Goal: Complete application form

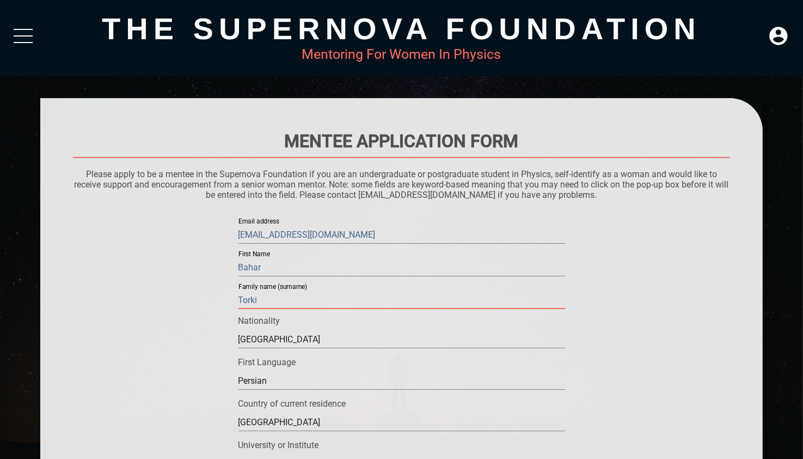
click at [259, 302] on input "Torki" at bounding box center [402, 299] width 327 height 17
click at [271, 381] on input "Persian" at bounding box center [402, 380] width 327 height 17
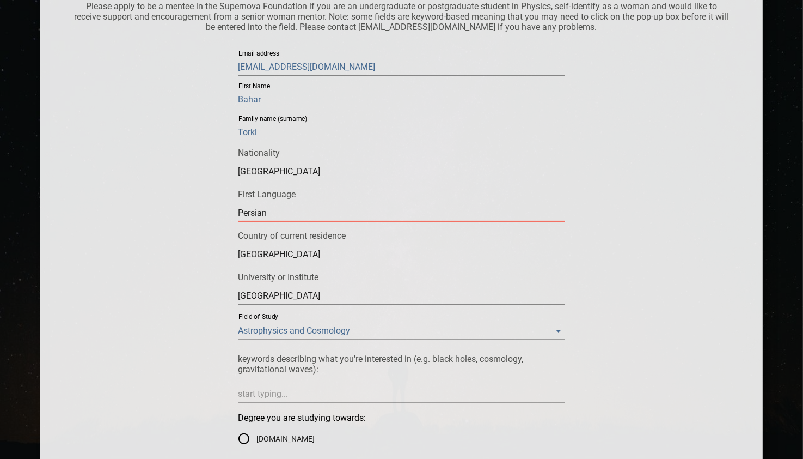
scroll to position [181, 0]
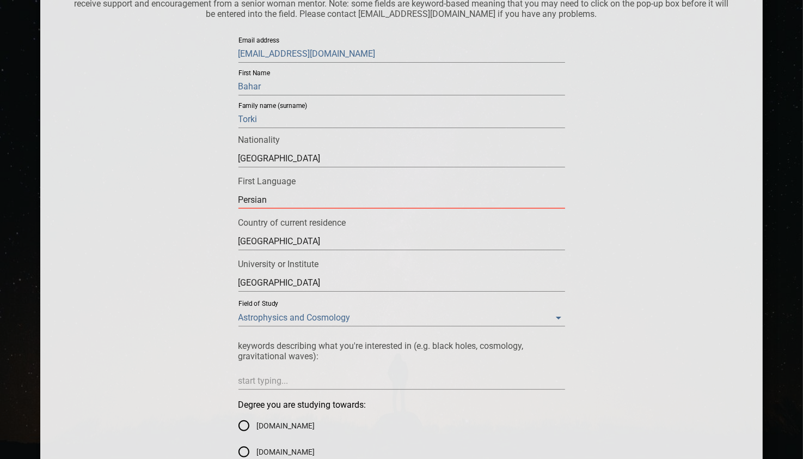
click at [281, 167] on input "[GEOGRAPHIC_DATA]" at bounding box center [402, 158] width 327 height 17
click at [281, 286] on input "[GEOGRAPHIC_DATA]" at bounding box center [402, 282] width 327 height 17
click at [271, 241] on input "[GEOGRAPHIC_DATA]" at bounding box center [402, 241] width 327 height 17
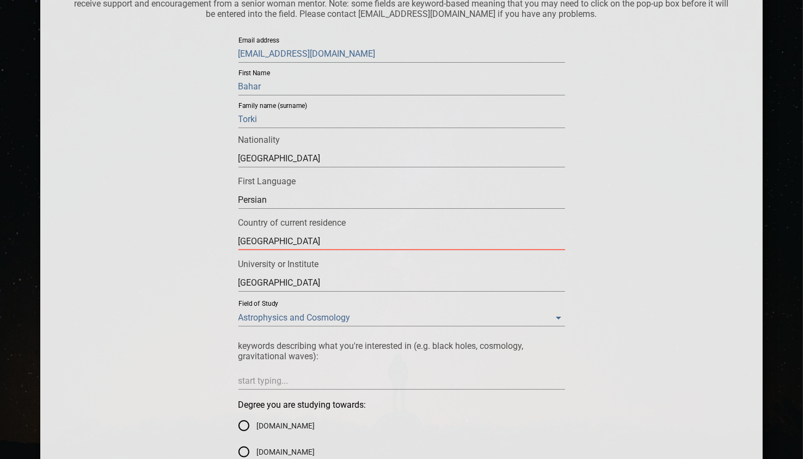
click at [271, 241] on input "[GEOGRAPHIC_DATA]" at bounding box center [402, 241] width 327 height 17
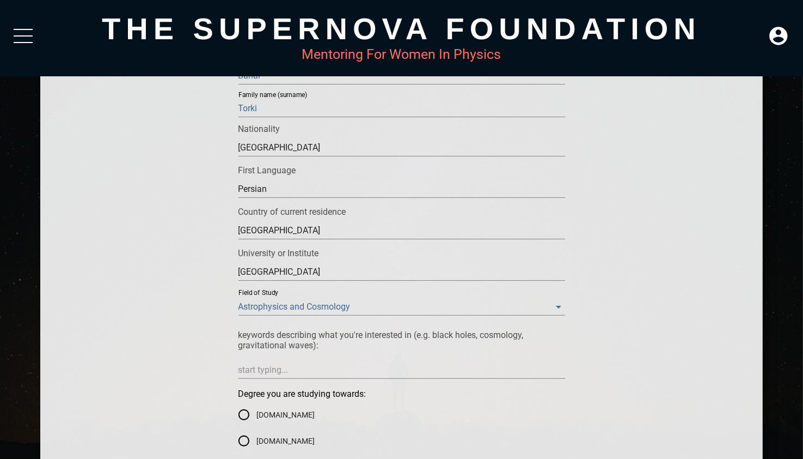
scroll to position [105, 0]
